Goal: Use online tool/utility: Utilize a website feature to perform a specific function

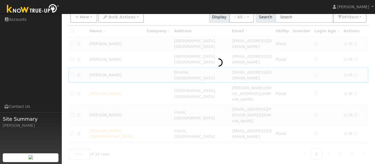
scroll to position [44, 0]
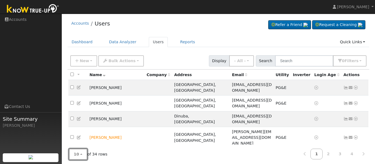
click at [80, 157] on button "10" at bounding box center [78, 154] width 18 height 11
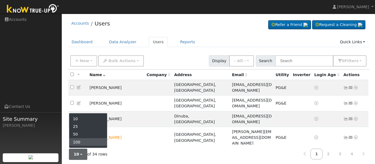
click at [82, 145] on link "100" at bounding box center [88, 142] width 38 height 8
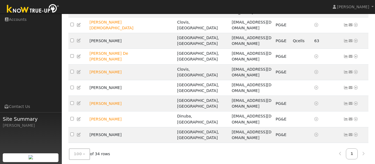
scroll to position [157, 0]
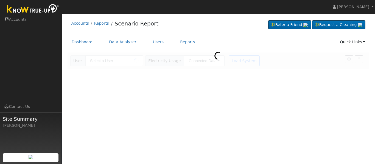
type input "William Kunz"
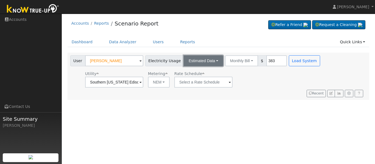
click at [210, 63] on button "Estimated Data" at bounding box center [204, 60] width 40 height 11
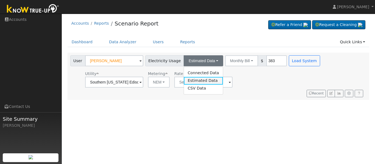
click at [206, 82] on link "Estimated Data" at bounding box center [203, 81] width 39 height 8
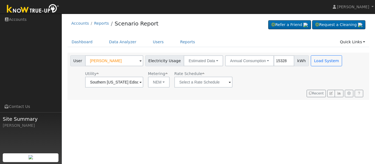
type input "15328"
click at [219, 85] on input "text" at bounding box center [203, 82] width 58 height 11
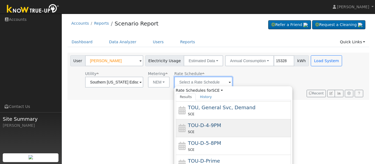
scroll to position [57, 0]
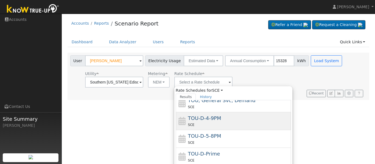
click at [237, 124] on div "SCE" at bounding box center [239, 125] width 102 height 6
type input "TOU-D-4-9PM"
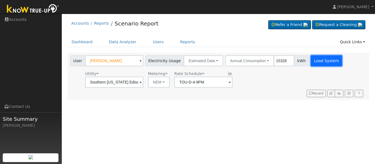
click at [322, 63] on button "Load System" at bounding box center [326, 60] width 31 height 11
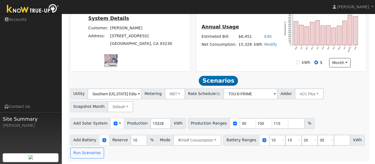
scroll to position [133, 0]
drag, startPoint x: 239, startPoint y: 124, endPoint x: 216, endPoint y: 122, distance: 22.3
click at [216, 122] on div "Production Ranges 90 100 110 %" at bounding box center [251, 123] width 127 height 11
type input "100"
type input "110"
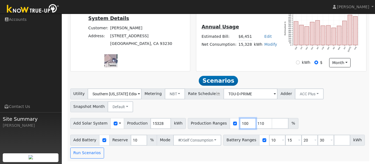
drag, startPoint x: 239, startPoint y: 123, endPoint x: 229, endPoint y: 123, distance: 9.9
click at [229, 124] on div "Production Ranges 100 110 %" at bounding box center [243, 123] width 111 height 11
type input "110"
type input "120"
click at [256, 122] on input "number" at bounding box center [264, 123] width 16 height 11
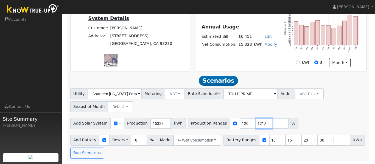
scroll to position [0, 2]
type input "121.94"
drag, startPoint x: 271, startPoint y: 141, endPoint x: 261, endPoint y: 142, distance: 10.2
click at [269, 142] on input "10" at bounding box center [277, 140] width 16 height 11
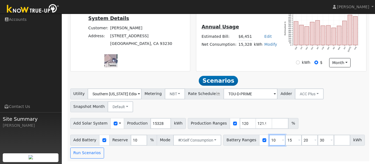
type input "15"
type input "20"
type input "30"
drag, startPoint x: 268, startPoint y: 141, endPoint x: 263, endPoint y: 142, distance: 5.1
click at [269, 142] on input "15" at bounding box center [277, 140] width 16 height 11
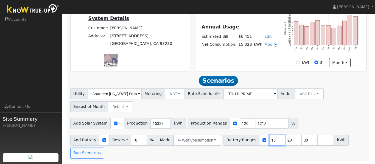
type input "20"
type input "30"
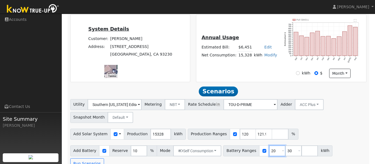
type input "20"
click at [301, 153] on input "number" at bounding box center [309, 151] width 16 height 11
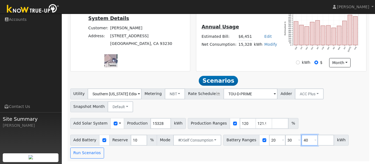
scroll to position [133, 0]
type input "40"
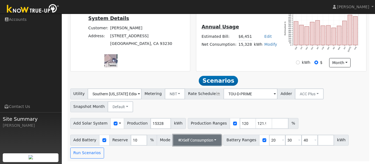
click at [202, 138] on button "Self Consumption" at bounding box center [197, 140] width 48 height 11
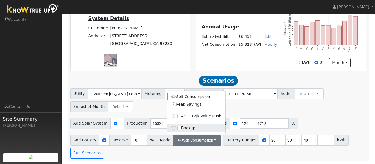
click at [195, 128] on label "Backup" at bounding box center [196, 128] width 58 height 8
click at [181, 128] on input "Backup" at bounding box center [179, 128] width 4 height 4
type input "20"
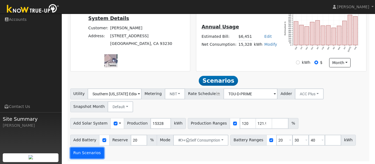
click at [90, 153] on button "Run Scenarios" at bounding box center [87, 153] width 34 height 11
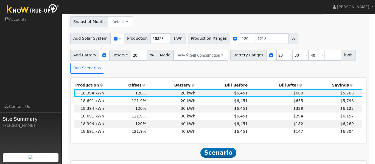
scroll to position [218, 0]
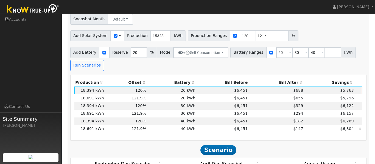
click at [279, 131] on td "$147" at bounding box center [276, 129] width 55 height 8
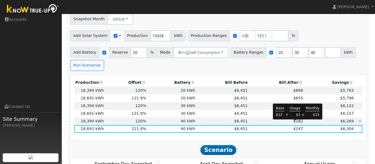
click at [297, 123] on span "$182" at bounding box center [298, 121] width 10 height 4
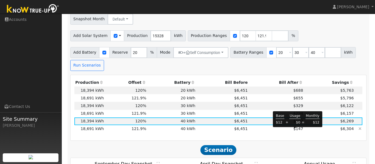
click at [295, 130] on span "$147" at bounding box center [298, 129] width 10 height 4
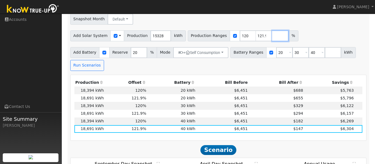
click at [272, 37] on input "number" at bounding box center [280, 35] width 16 height 11
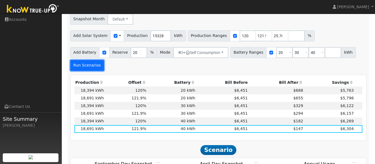
click at [89, 69] on button "Run Scenarios" at bounding box center [87, 65] width 34 height 11
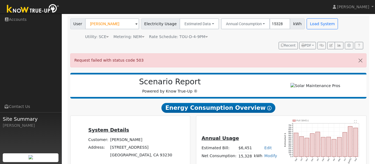
scroll to position [38, 0]
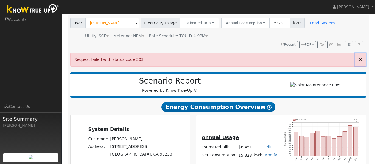
click at [361, 58] on button "button" at bounding box center [360, 59] width 12 height 13
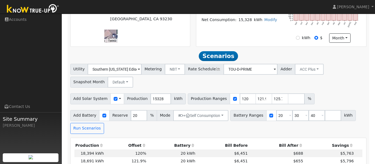
scroll to position [156, 0]
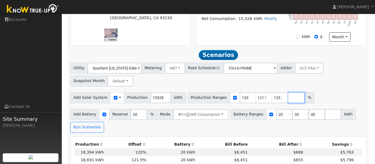
click at [288, 101] on input "number" at bounding box center [296, 97] width 16 height 11
click at [272, 98] on input "125.76" at bounding box center [280, 97] width 16 height 11
type input "6"
type input "131"
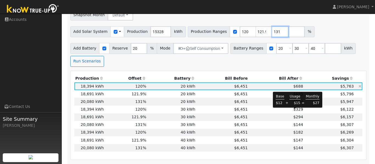
scroll to position [220, 0]
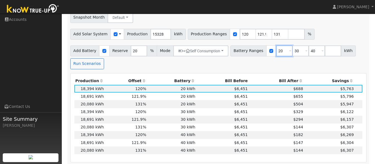
drag, startPoint x: 278, startPoint y: 52, endPoint x: 264, endPoint y: 52, distance: 13.7
click at [264, 52] on div "Battery Ranges 20 Overrides Reserve % Mode None None Self Consumption Peak Savi…" at bounding box center [292, 51] width 125 height 11
type input "30"
type input "40"
type input "30"
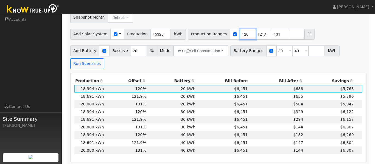
drag, startPoint x: 239, startPoint y: 35, endPoint x: 229, endPoint y: 35, distance: 10.4
click at [229, 35] on div "Production Ranges 120 121.94 131 %" at bounding box center [251, 34] width 127 height 11
type input "121.94"
type input "131"
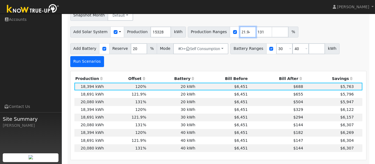
scroll to position [223, 0]
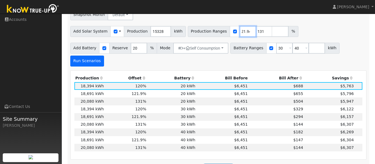
type input "121.94"
click at [104, 56] on button "Run Scenarios" at bounding box center [87, 61] width 34 height 11
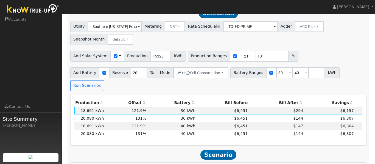
scroll to position [206, 0]
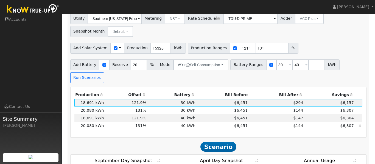
click at [278, 122] on td "$144" at bounding box center [276, 126] width 55 height 8
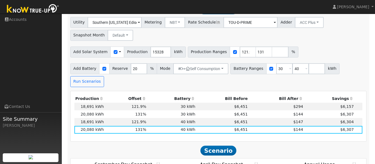
scroll to position [119, 0]
